Goal: Task Accomplishment & Management: Use online tool/utility

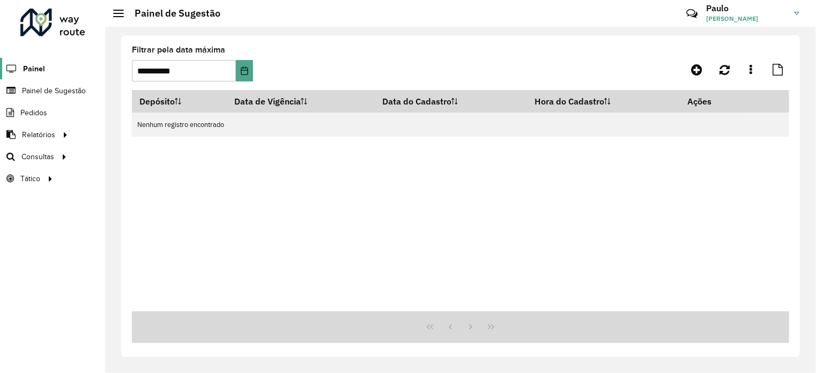
click at [43, 73] on span "Painel" at bounding box center [34, 68] width 22 height 11
click at [135, 154] on span "Roteirização" at bounding box center [143, 156] width 43 height 11
click at [143, 153] on span "Roteirização" at bounding box center [143, 156] width 43 height 11
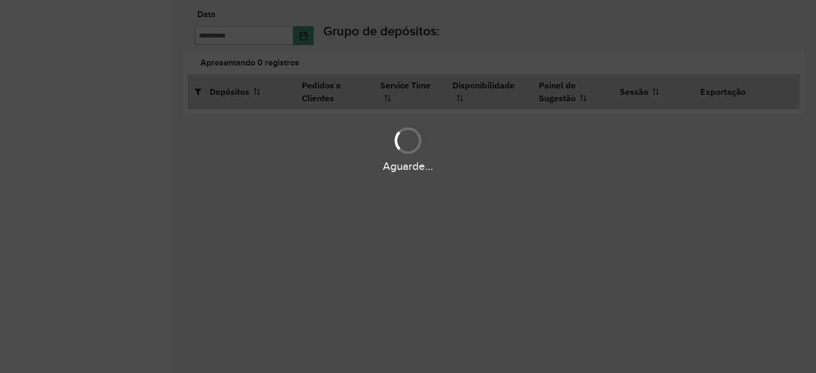
type input "**********"
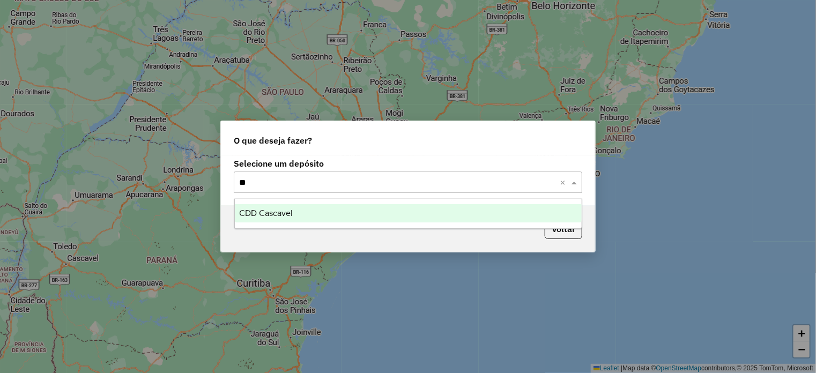
type input "***"
click at [266, 213] on span "CDD Cascavel" at bounding box center [266, 212] width 54 height 9
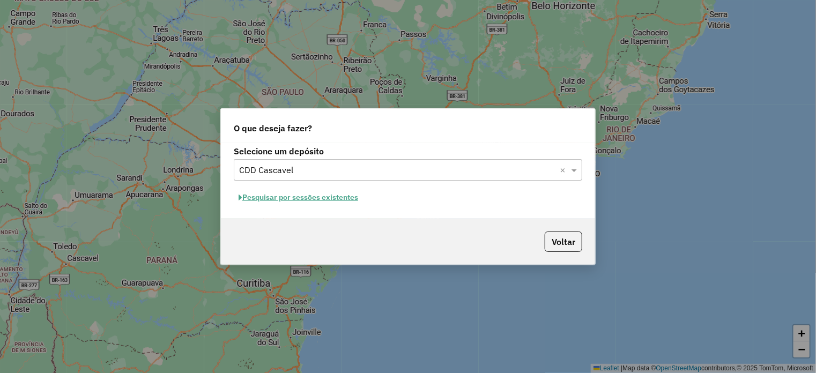
click at [320, 199] on button "Pesquisar por sessões existentes" at bounding box center [298, 197] width 129 height 17
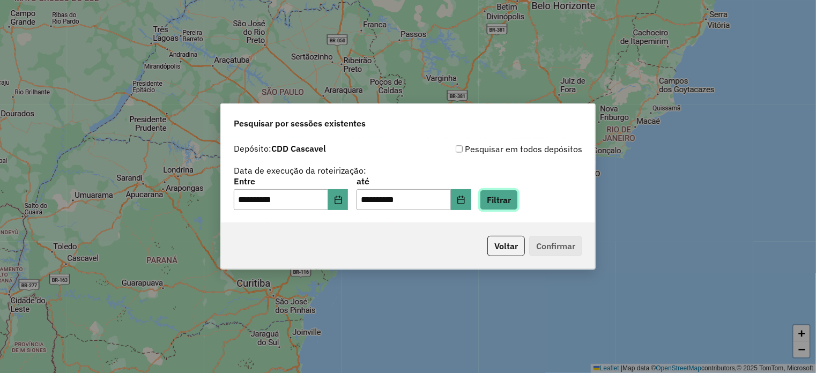
click at [515, 201] on button "Filtrar" at bounding box center [499, 200] width 38 height 20
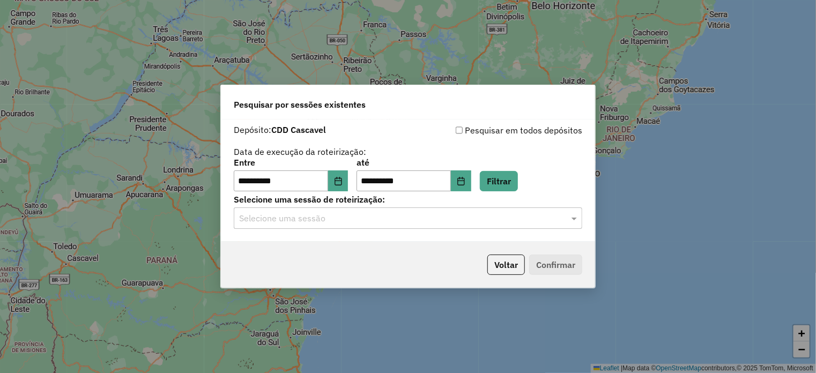
click at [302, 217] on input "text" at bounding box center [397, 218] width 316 height 13
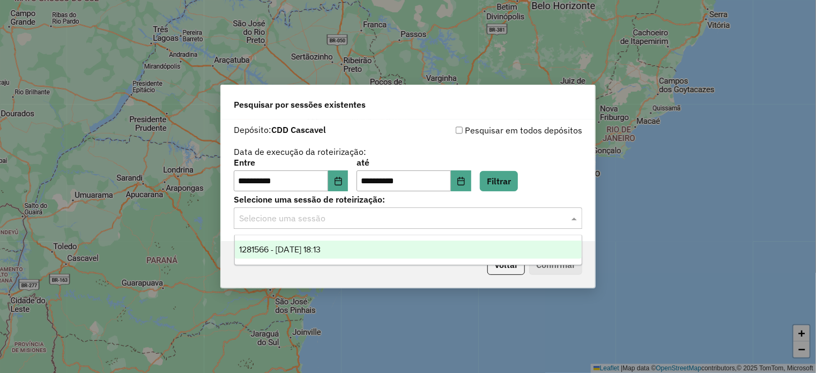
click at [302, 250] on span "1281566 - 24/09/2025 18:13" at bounding box center [279, 249] width 81 height 9
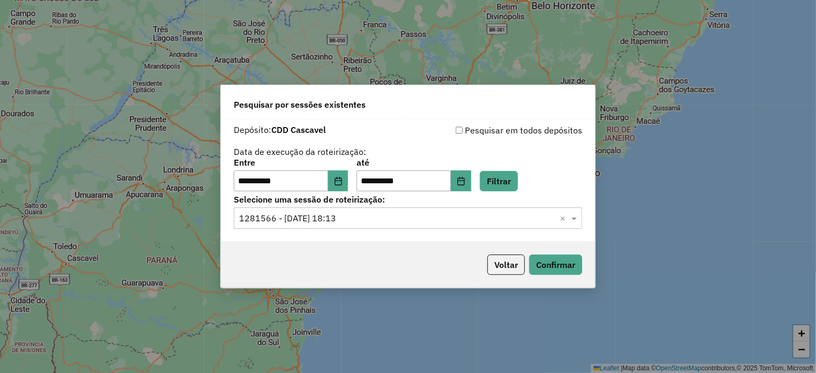
click at [360, 220] on input "text" at bounding box center [397, 218] width 316 height 13
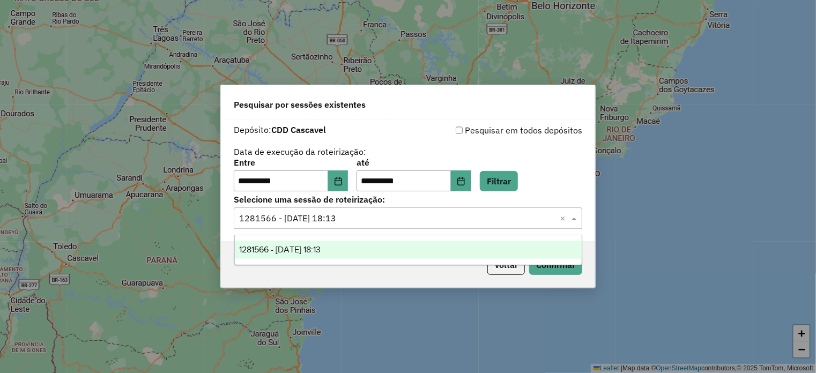
click at [574, 218] on span at bounding box center [575, 218] width 13 height 13
click at [572, 222] on span at bounding box center [575, 218] width 13 height 13
click at [574, 218] on span at bounding box center [575, 218] width 13 height 13
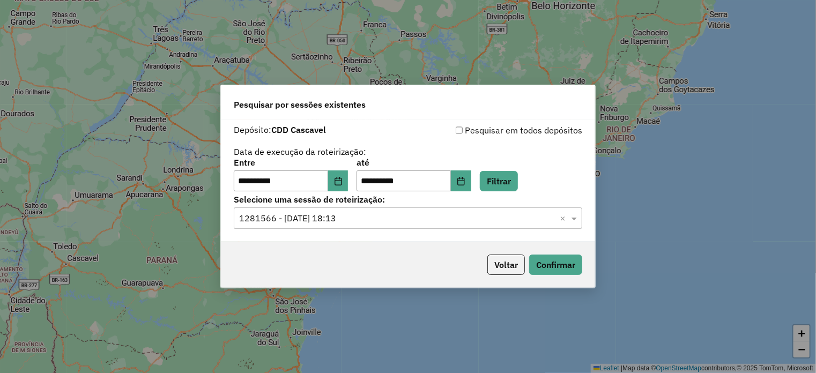
click at [410, 220] on input "text" at bounding box center [397, 218] width 316 height 13
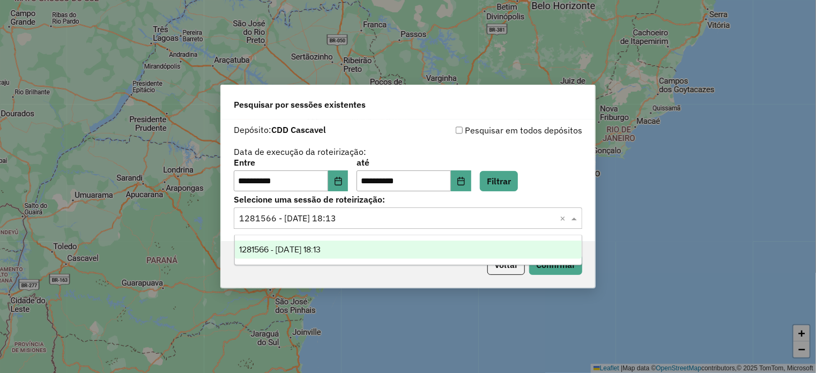
click at [314, 248] on span "1281566 - 24/09/2025 18:13" at bounding box center [279, 249] width 81 height 9
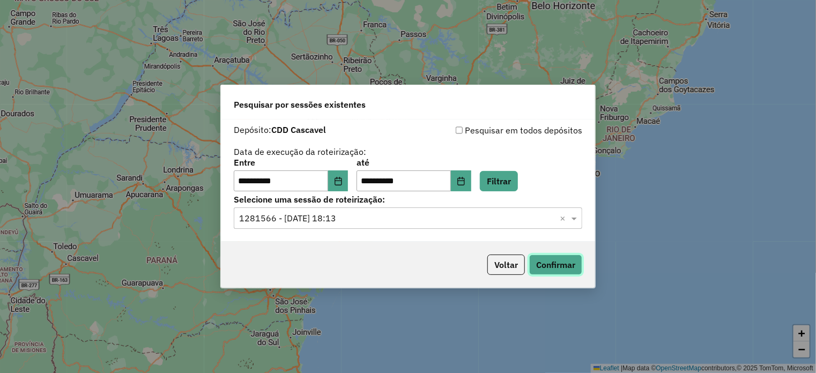
click at [562, 267] on button "Confirmar" at bounding box center [555, 265] width 53 height 20
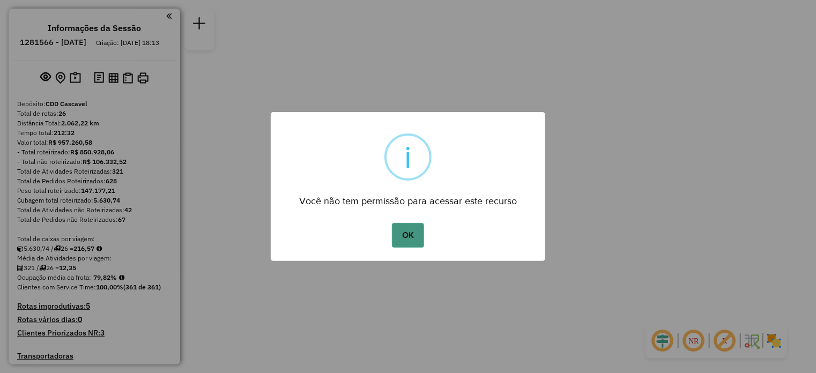
click at [409, 237] on button "OK" at bounding box center [408, 235] width 32 height 25
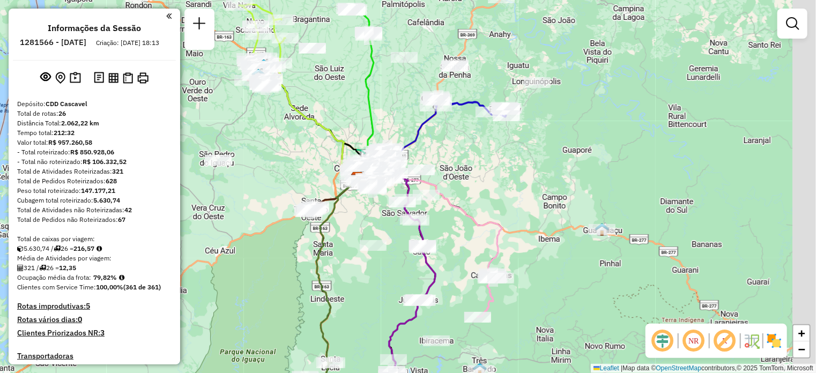
drag, startPoint x: 359, startPoint y: 235, endPoint x: 301, endPoint y: 229, distance: 58.2
click at [300, 230] on div "Janela de atendimento Grade de atendimento Capacidade Transportadoras Veículos …" at bounding box center [408, 186] width 816 height 373
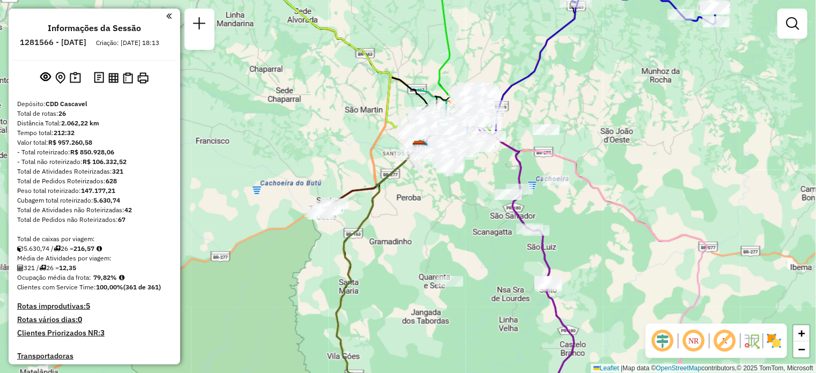
drag, startPoint x: 315, startPoint y: 208, endPoint x: 339, endPoint y: 242, distance: 41.0
click at [333, 238] on div "Janela de atendimento Grade de atendimento Capacidade Transportadoras Veículos …" at bounding box center [408, 186] width 816 height 373
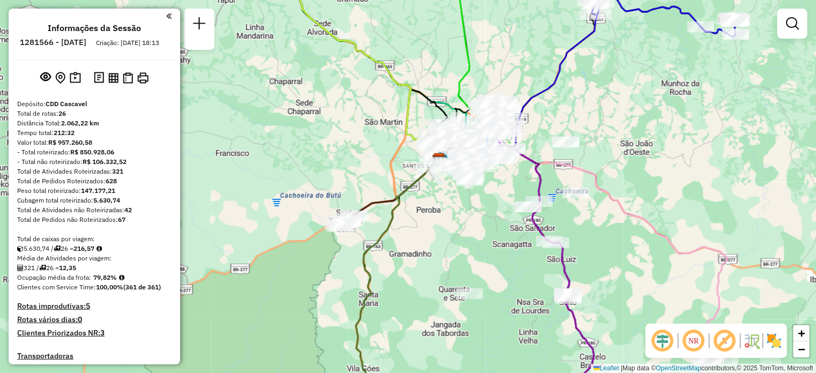
click at [354, 245] on div "Janela de atendimento Grade de atendimento Capacidade Transportadoras Veículos …" at bounding box center [408, 186] width 816 height 373
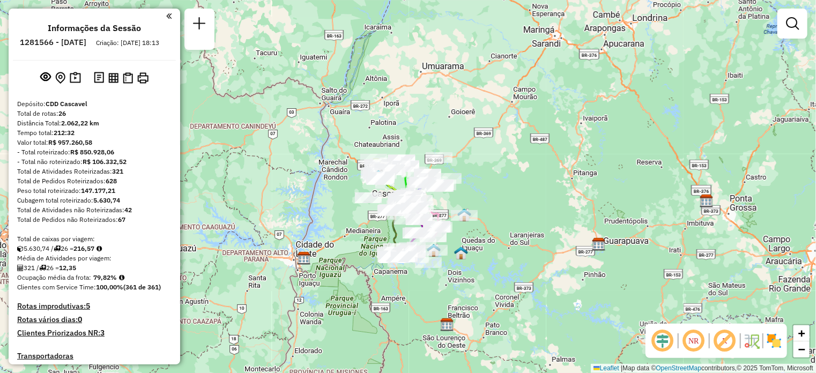
drag, startPoint x: 376, startPoint y: 278, endPoint x: 312, endPoint y: 191, distance: 107.8
click at [312, 191] on div "Janela de atendimento Grade de atendimento Capacidade Transportadoras Veículos …" at bounding box center [408, 186] width 816 height 373
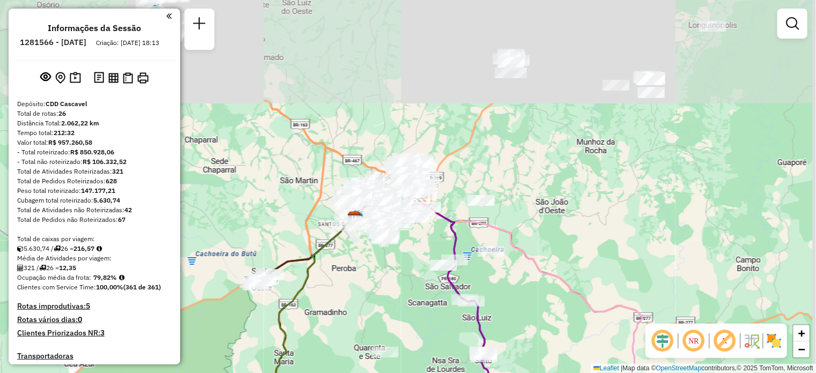
drag, startPoint x: 426, startPoint y: 88, endPoint x: 418, endPoint y: 330, distance: 241.3
click at [418, 330] on div "Janela de atendimento Grade de atendimento Capacidade Transportadoras Veículos …" at bounding box center [408, 186] width 816 height 373
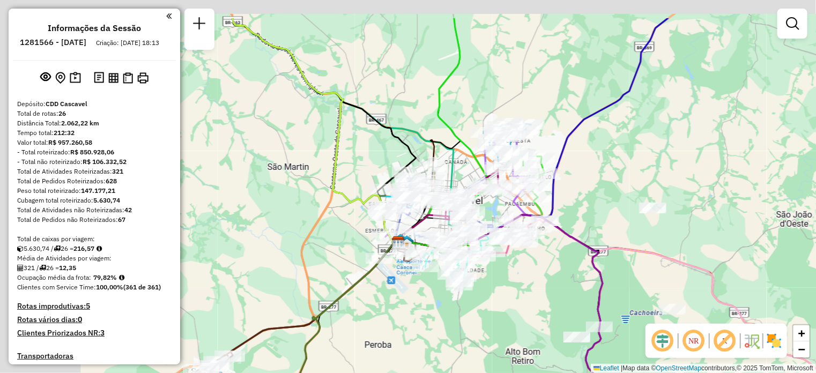
drag, startPoint x: 398, startPoint y: 229, endPoint x: 495, endPoint y: 287, distance: 113.4
click at [495, 287] on div "Janela de atendimento Grade de atendimento Capacidade Transportadoras Veículos …" at bounding box center [408, 186] width 816 height 373
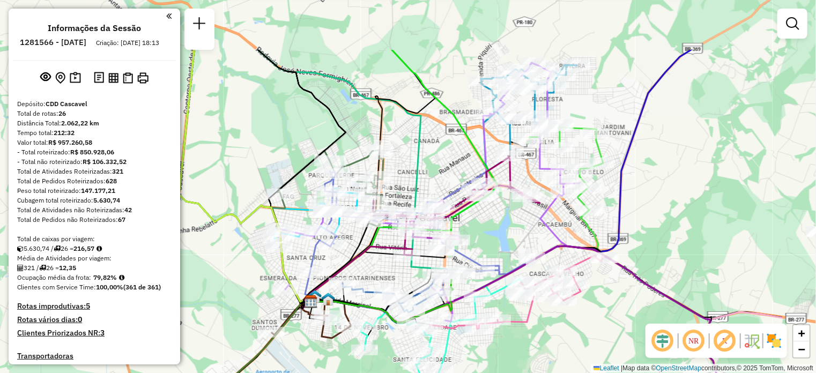
drag, startPoint x: 602, startPoint y: 133, endPoint x: 488, endPoint y: 221, distance: 144.8
click at [488, 221] on div "Janela de atendimento Grade de atendimento Capacidade Transportadoras Veículos …" at bounding box center [408, 186] width 816 height 373
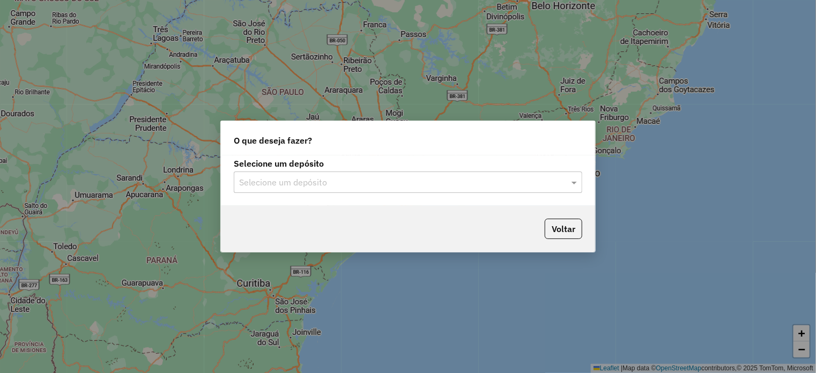
click at [640, 197] on div "O que deseja fazer? Selecione um depósito Selecione um depósito Voltar" at bounding box center [408, 186] width 816 height 373
click at [709, 207] on div "O que deseja fazer? Selecione um depósito Selecione um depósito Voltar" at bounding box center [408, 186] width 816 height 373
